Goal: Task Accomplishment & Management: Manage account settings

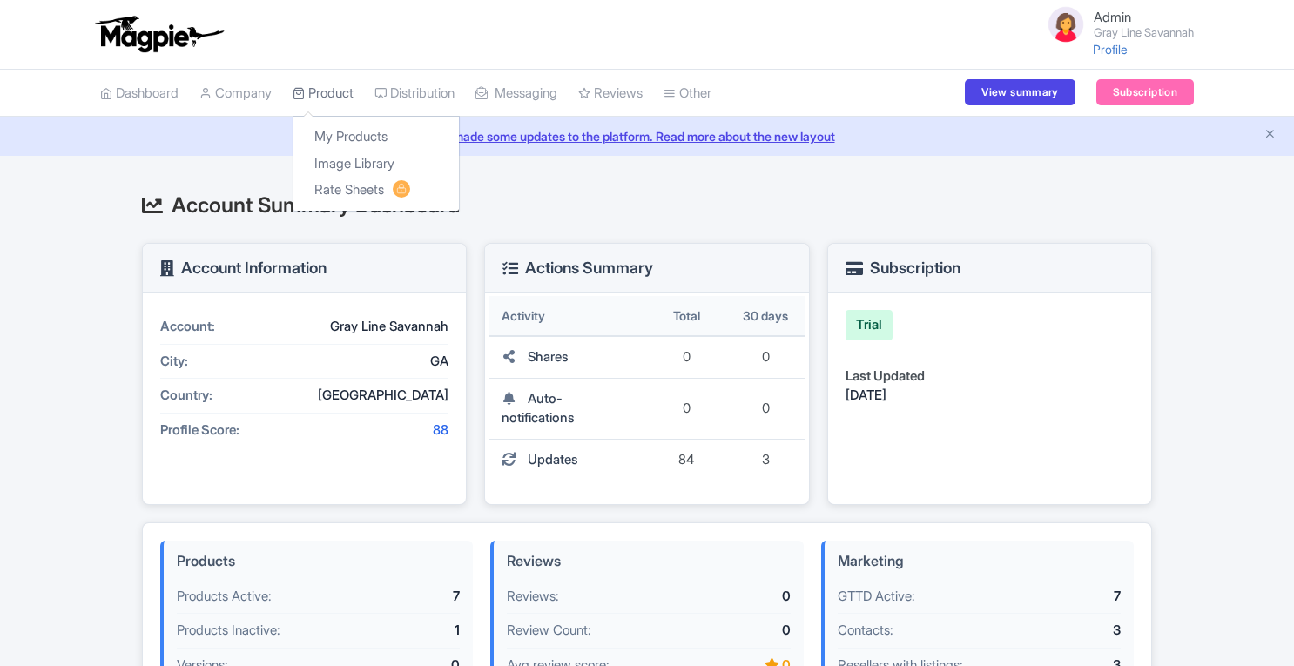
click at [339, 91] on link "Product" at bounding box center [322, 94] width 61 height 48
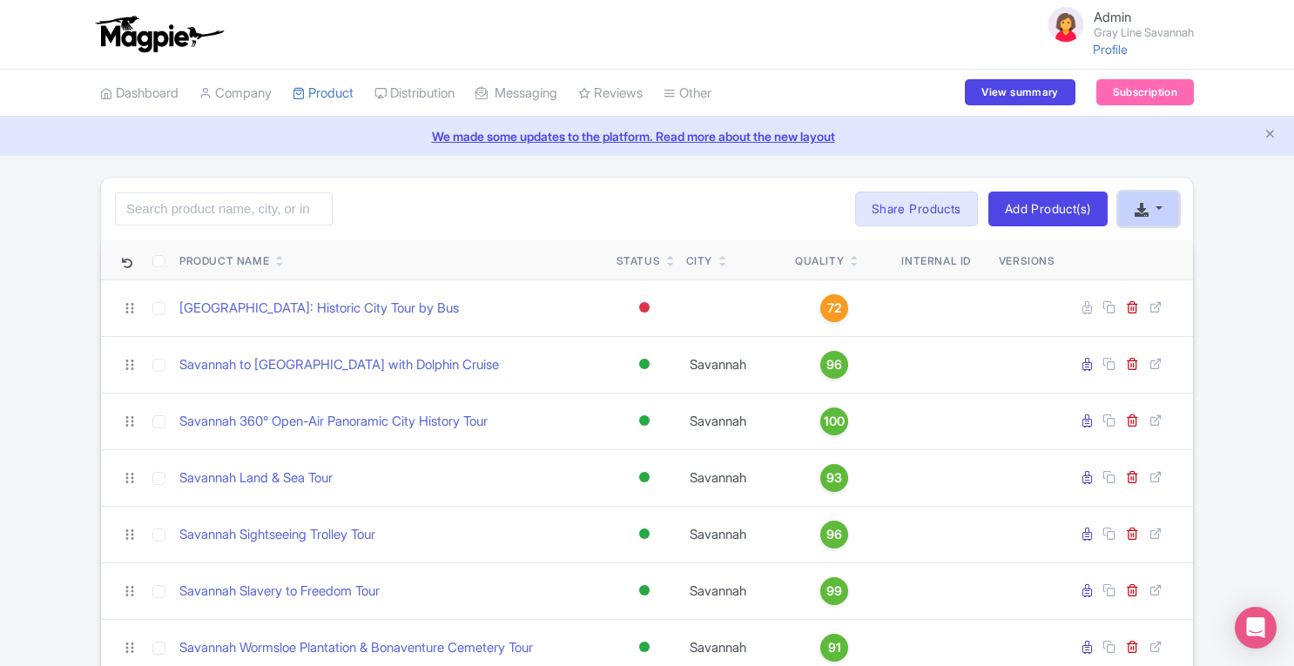
click at [1139, 203] on icon "button" at bounding box center [1141, 210] width 14 height 14
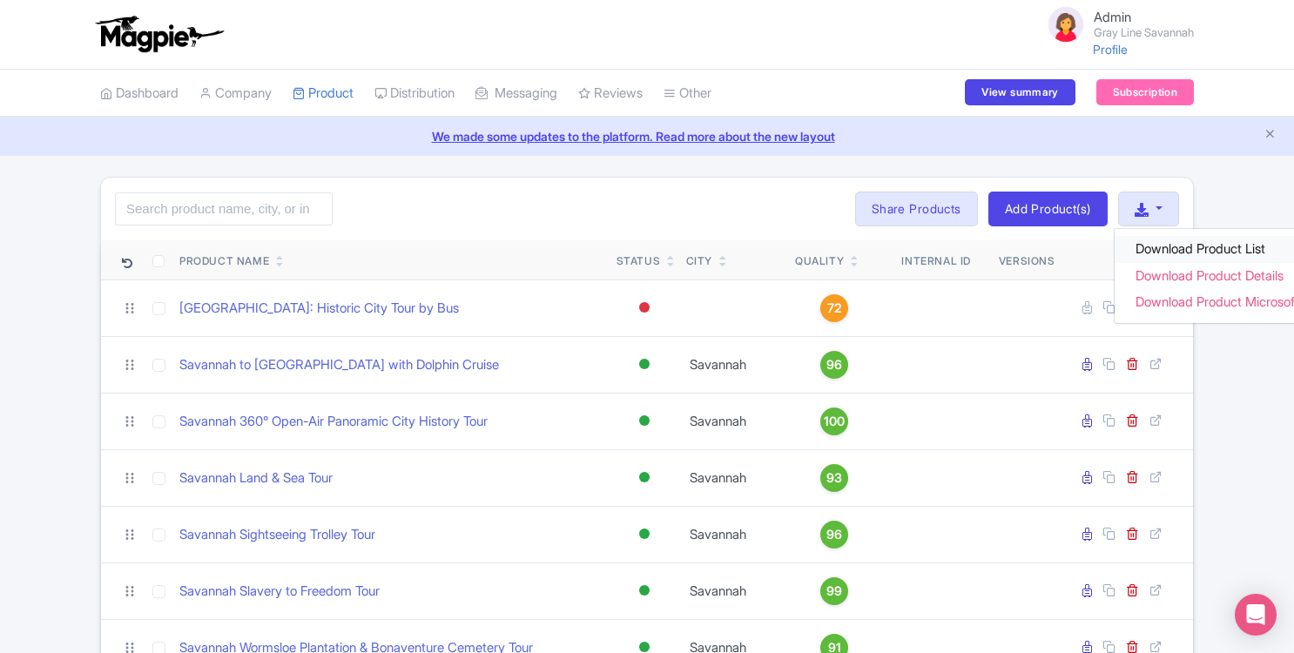
click at [1156, 246] on link "Download Product List" at bounding box center [1229, 249] width 231 height 27
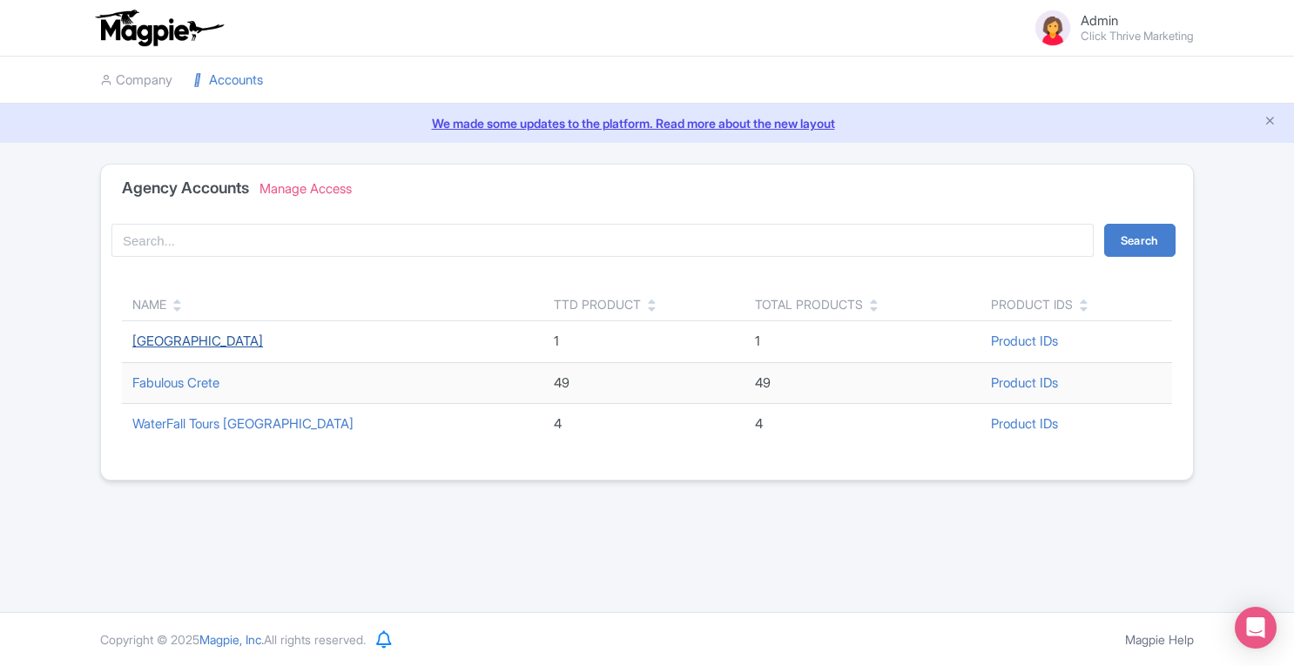
drag, startPoint x: 320, startPoint y: 342, endPoint x: 133, endPoint y: 342, distance: 187.2
click at [133, 342] on td "[GEOGRAPHIC_DATA]" at bounding box center [332, 342] width 421 height 42
copy link "[GEOGRAPHIC_DATA]"
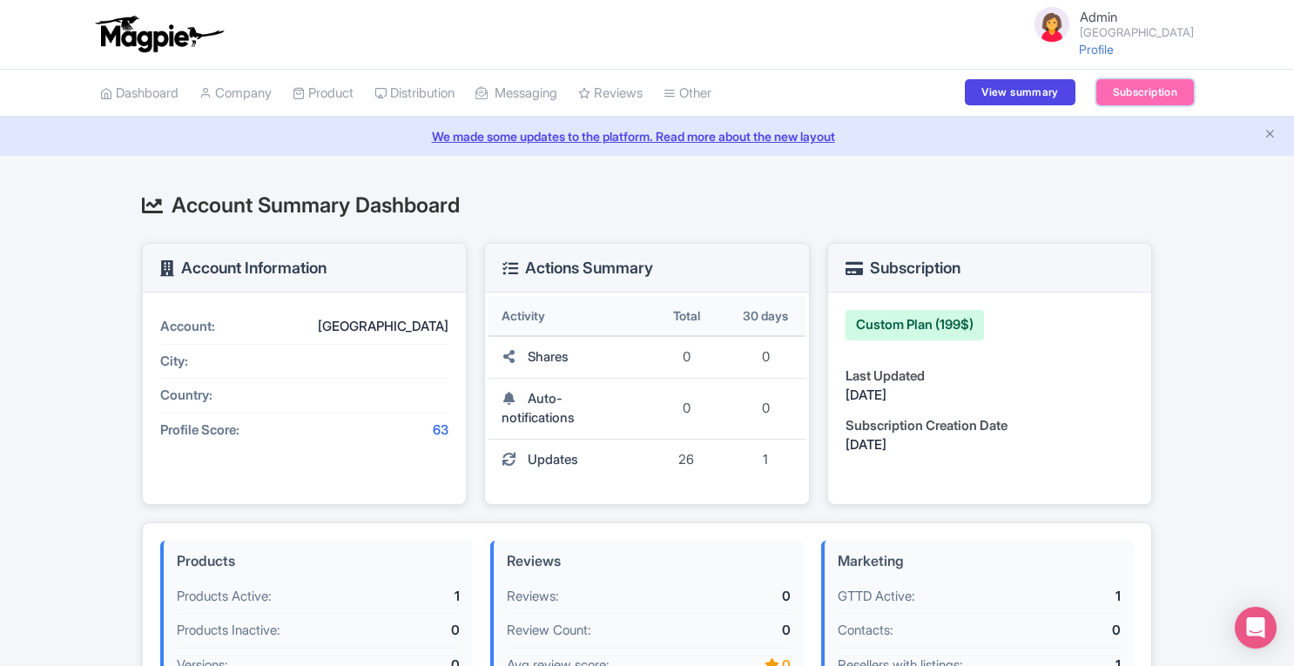
click at [1128, 90] on link "Subscription" at bounding box center [1144, 92] width 97 height 26
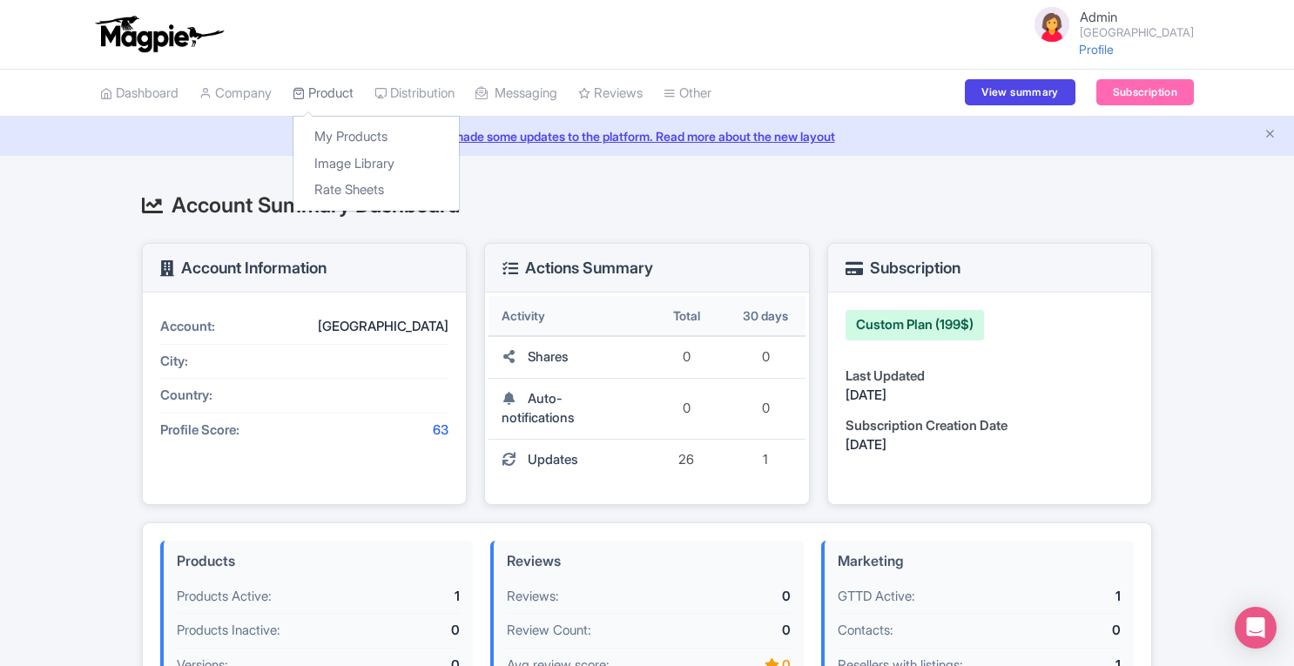
click at [348, 90] on link "Product" at bounding box center [322, 94] width 61 height 48
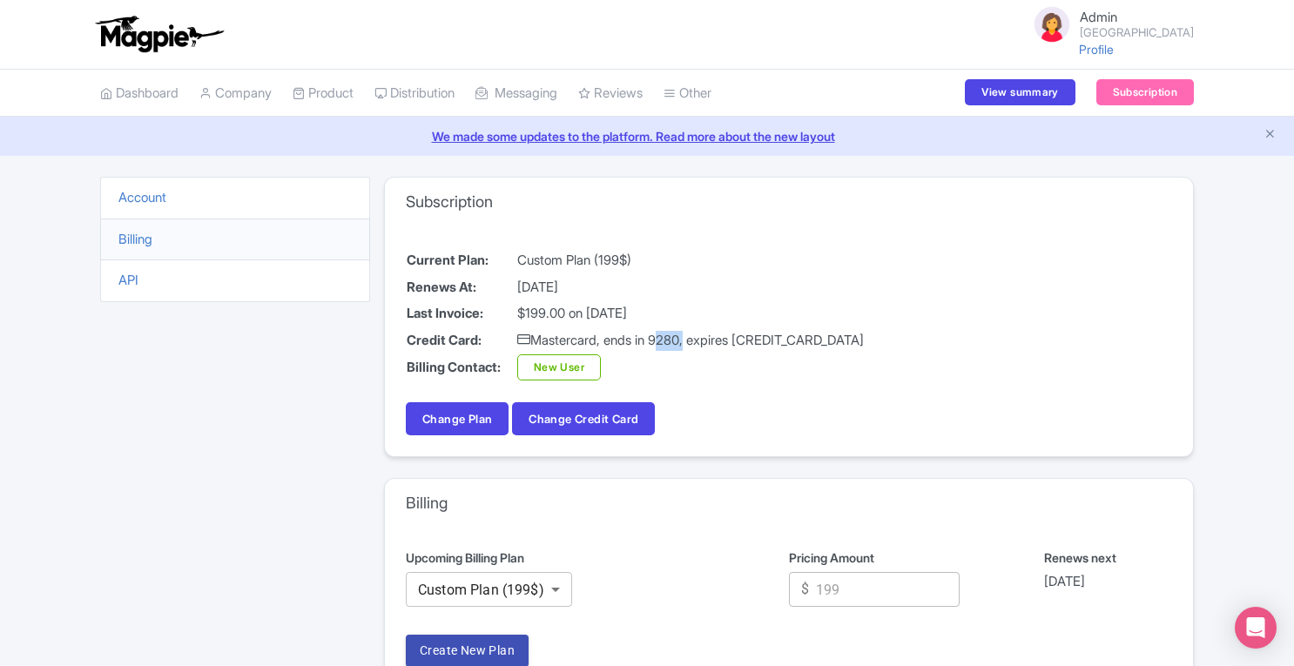
drag, startPoint x: 662, startPoint y: 339, endPoint x: 691, endPoint y: 335, distance: 28.9
click at [691, 335] on td "Mastercard, ends in 9280, expires [CREDIT_CARD_DATA]" at bounding box center [690, 340] width 348 height 27
copy td "9280"
